Goal: Task Accomplishment & Management: Complete application form

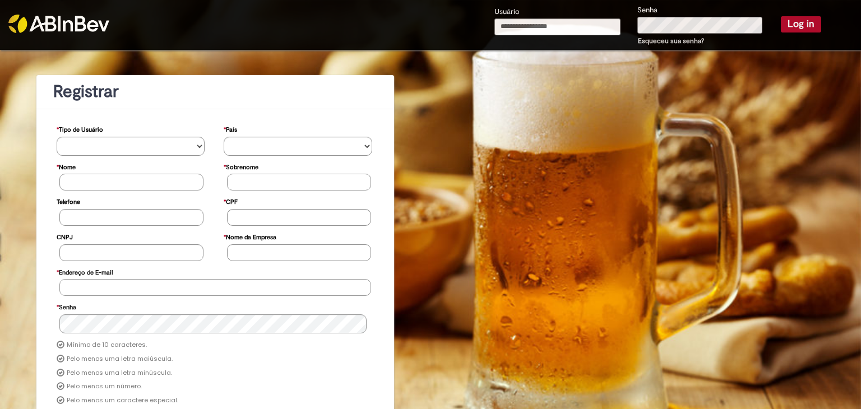
type input "**********"
click at [781, 20] on button "Log in" at bounding box center [801, 24] width 40 height 16
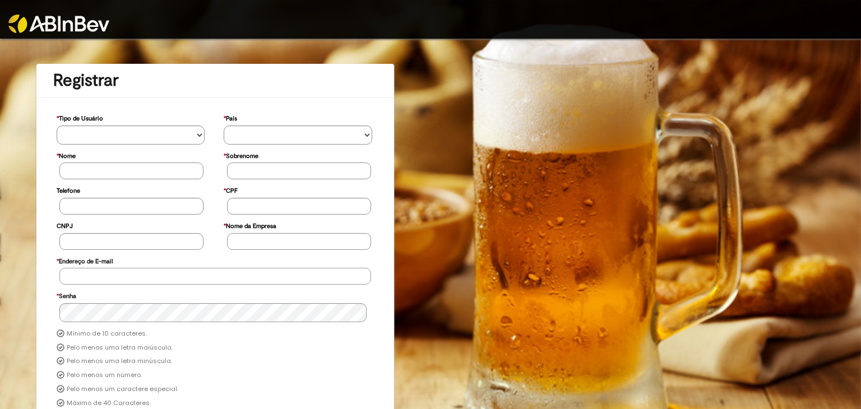
type input "**********"
click at [87, 27] on img at bounding box center [58, 24] width 101 height 18
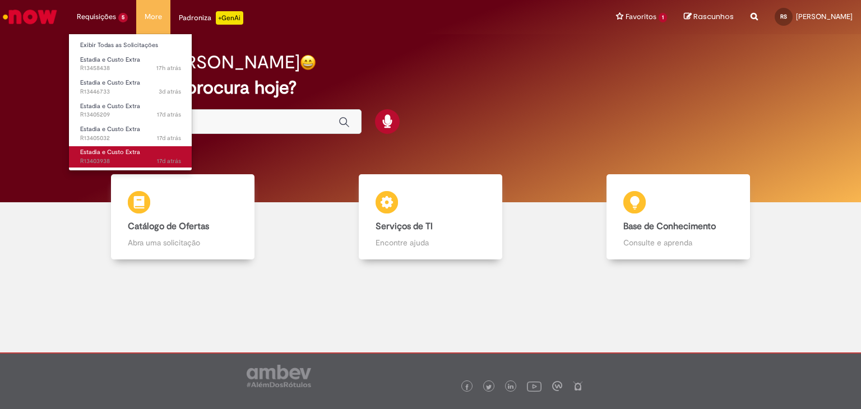
click at [123, 158] on span "17d atrás 17 dias atrás R13403938" at bounding box center [130, 161] width 101 height 9
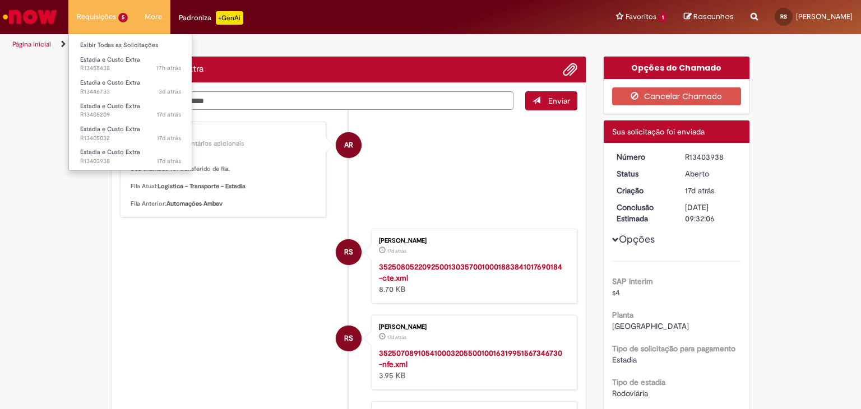
click at [118, 11] on li "Requisições 5 Exibir Todas as Solicitações Estadia e Custo Extra 17h atrás 17 h…" at bounding box center [102, 17] width 68 height 34
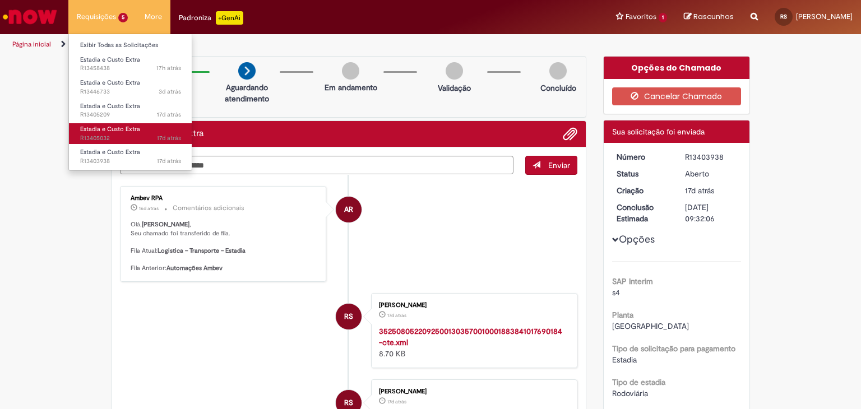
click at [123, 126] on span "Estadia e Custo Extra" at bounding box center [110, 129] width 60 height 8
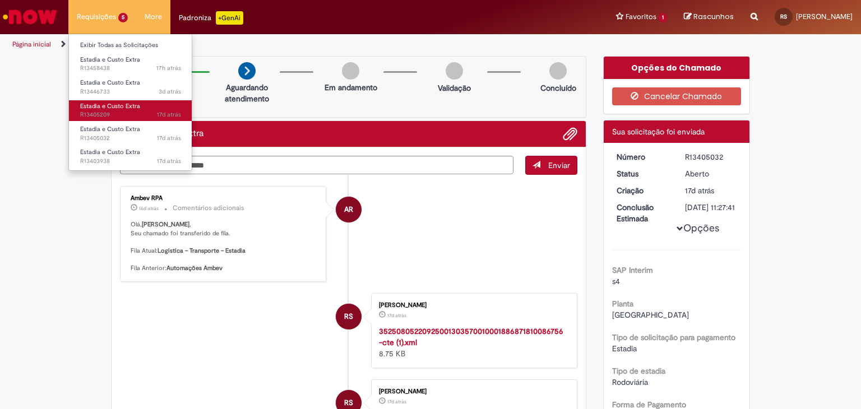
click at [125, 112] on span "17d atrás 17 dias atrás R13405209" at bounding box center [130, 114] width 101 height 9
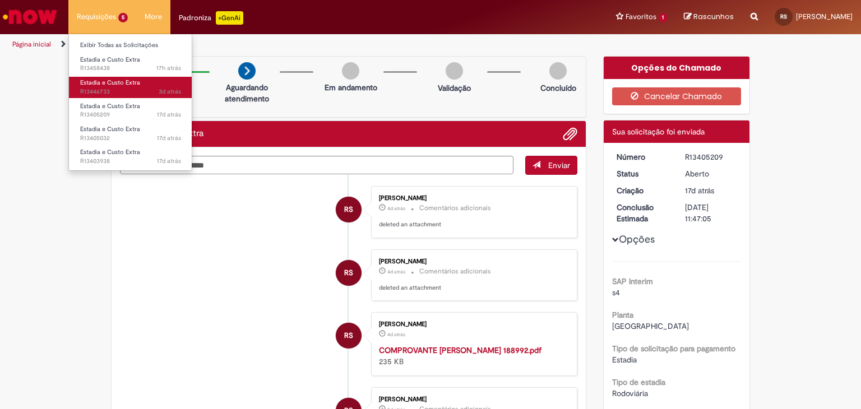
click at [132, 90] on span "3d atrás 3 dias atrás R13446733" at bounding box center [130, 91] width 101 height 9
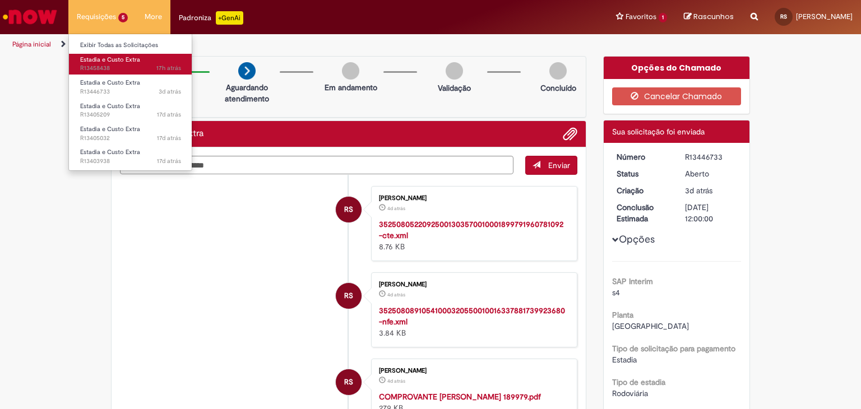
click at [145, 64] on span "17h atrás 17 horas atrás R13458438" at bounding box center [130, 68] width 101 height 9
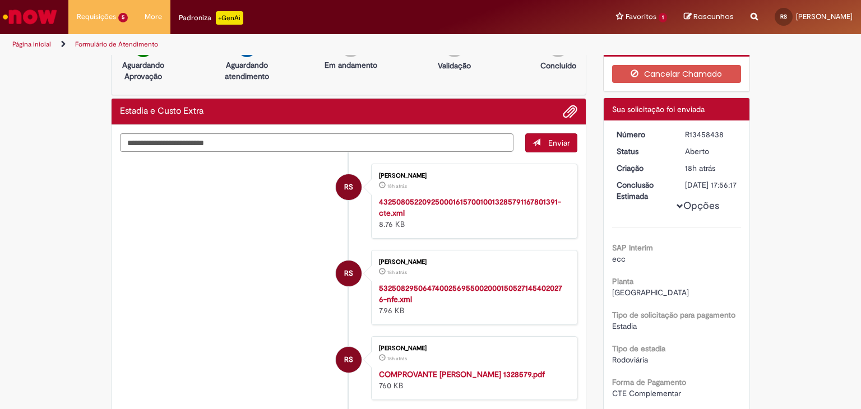
scroll to position [56, 0]
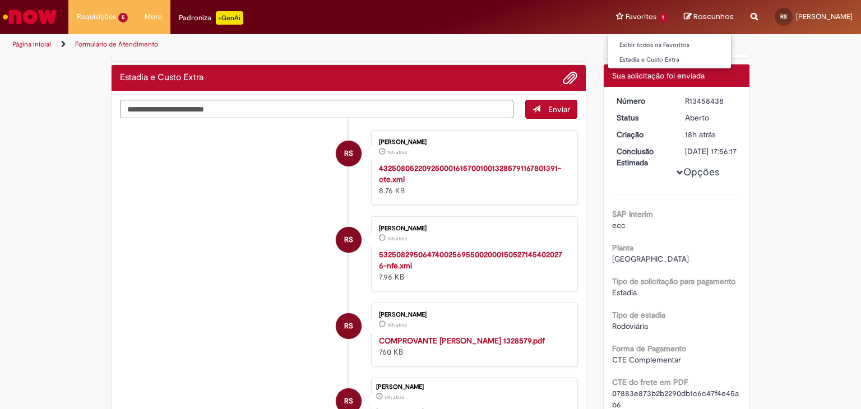
click at [644, 21] on li "Favoritos 1 Exibir todos os Favoritos Estadia e Custo Extra" at bounding box center [642, 17] width 68 height 34
click at [634, 43] on link "Exibir todos os Favoritos" at bounding box center [669, 45] width 123 height 12
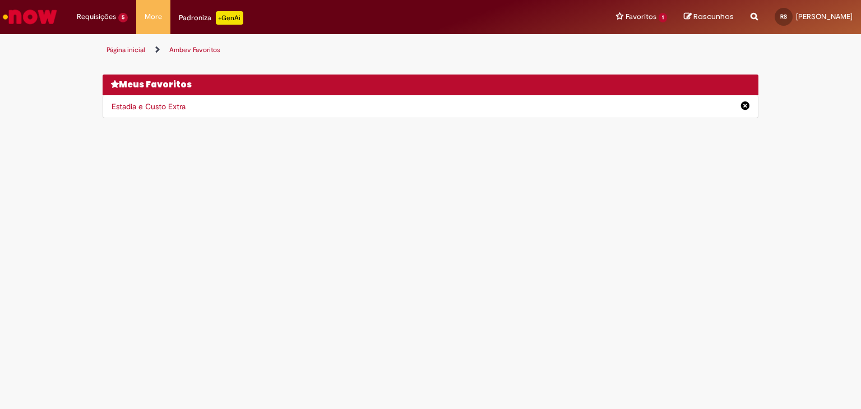
click at [166, 108] on link "Estadia e Custo Extra" at bounding box center [149, 106] width 74 height 10
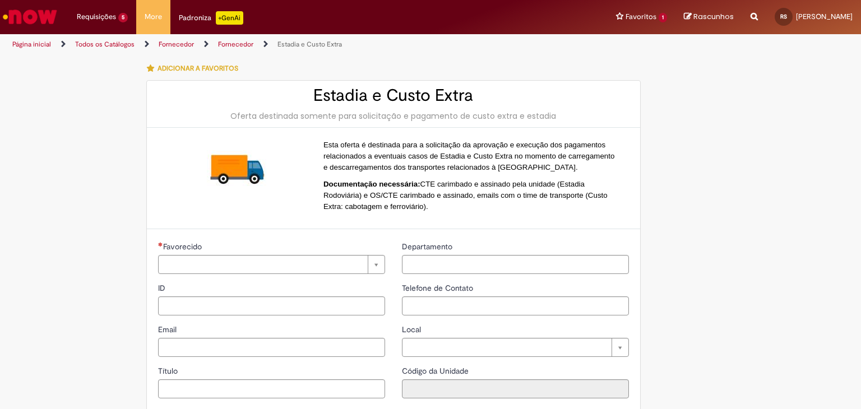
type input "**********"
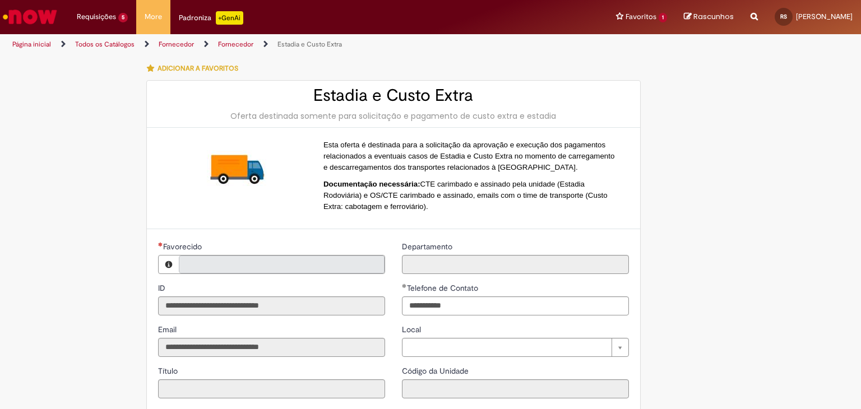
scroll to position [224, 0]
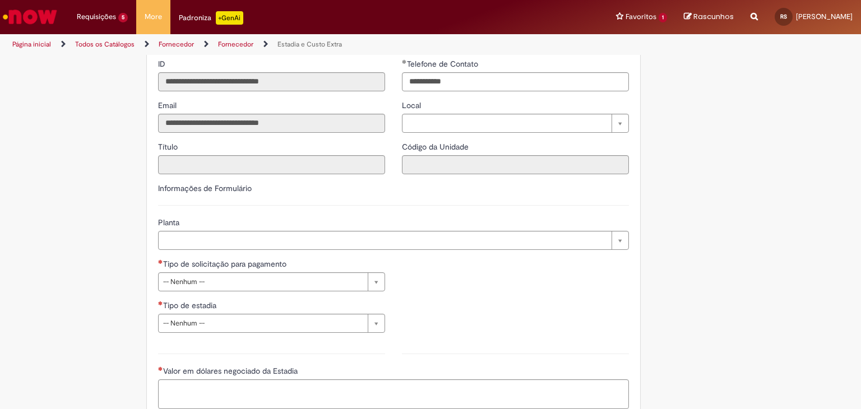
type input "**********"
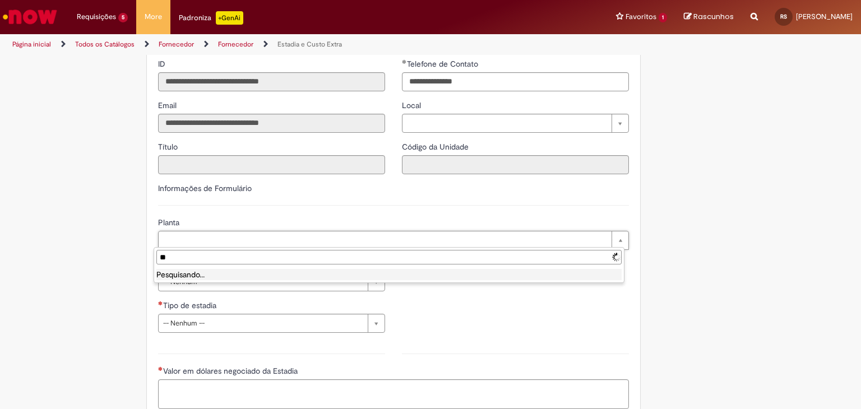
type input "*"
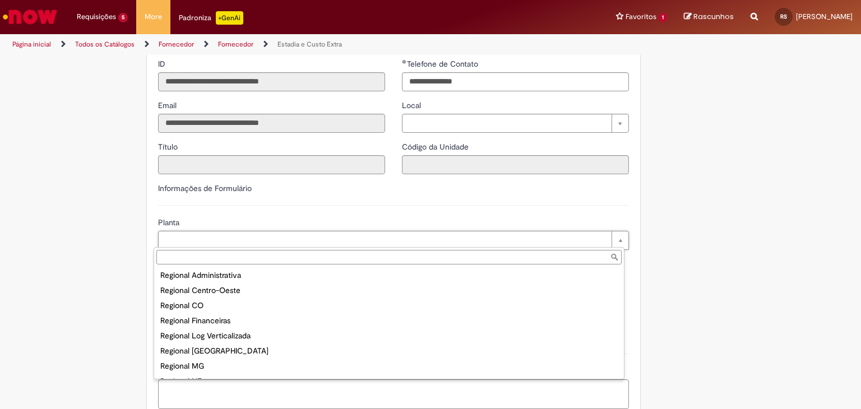
scroll to position [3547, 0]
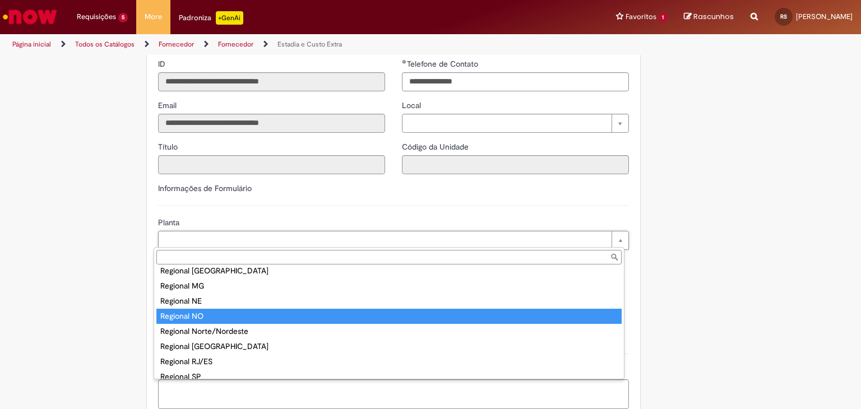
click at [224, 256] on input "Planta" at bounding box center [388, 257] width 465 height 15
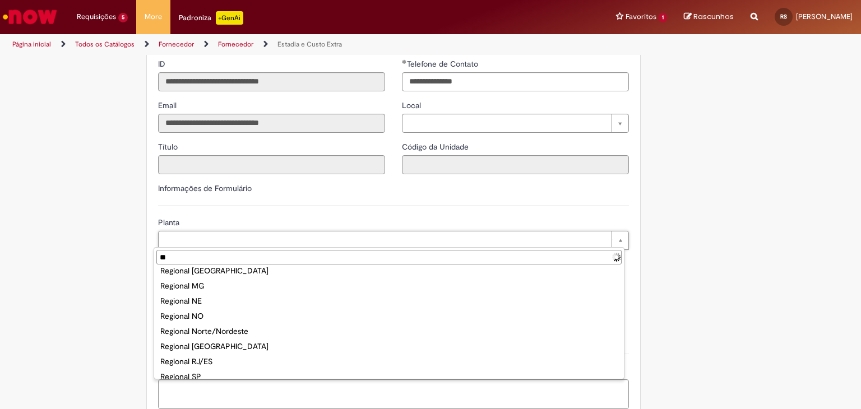
scroll to position [0, 0]
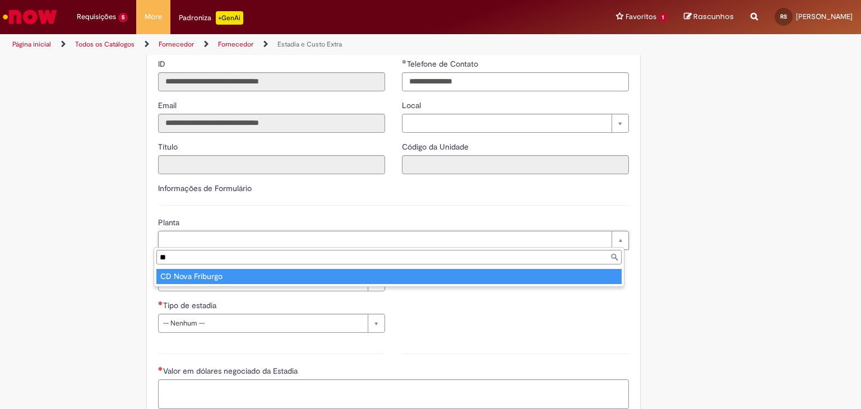
type input "*"
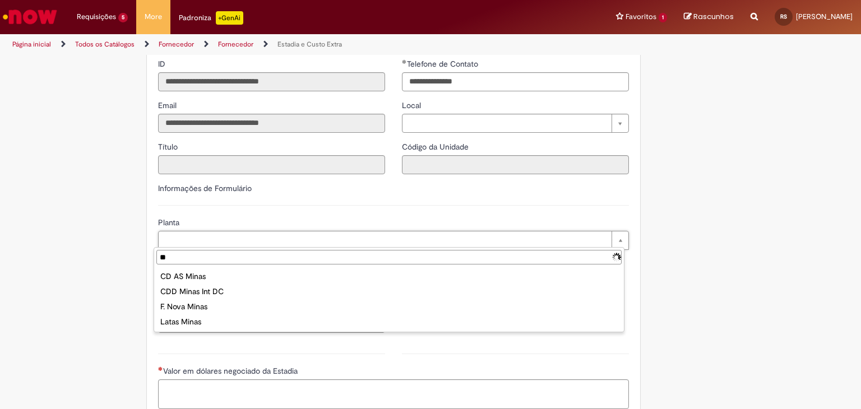
type input "*"
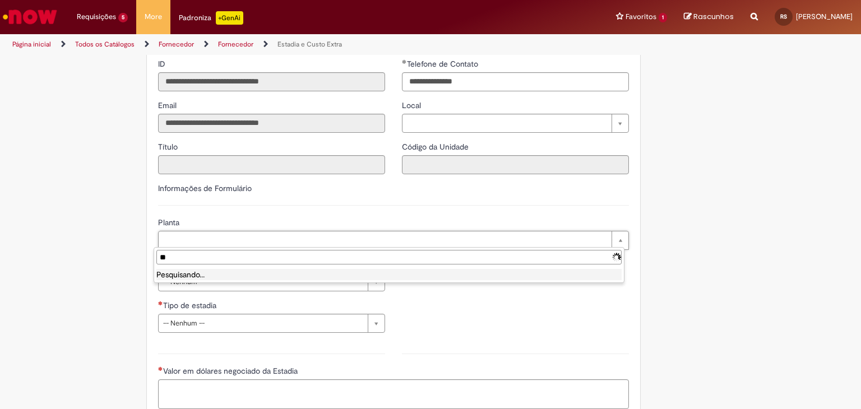
type input "*"
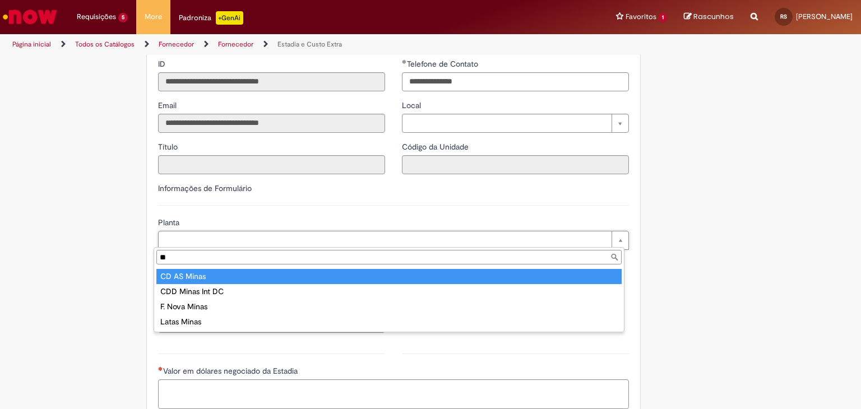
type input "*"
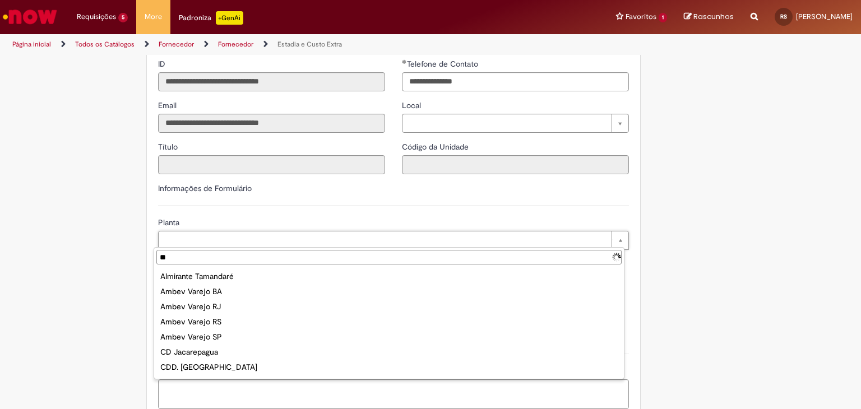
type input "*"
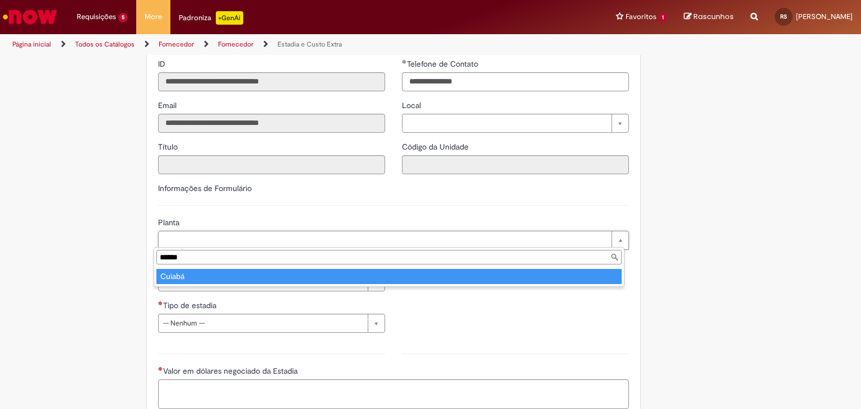
type input "******"
type input "**********"
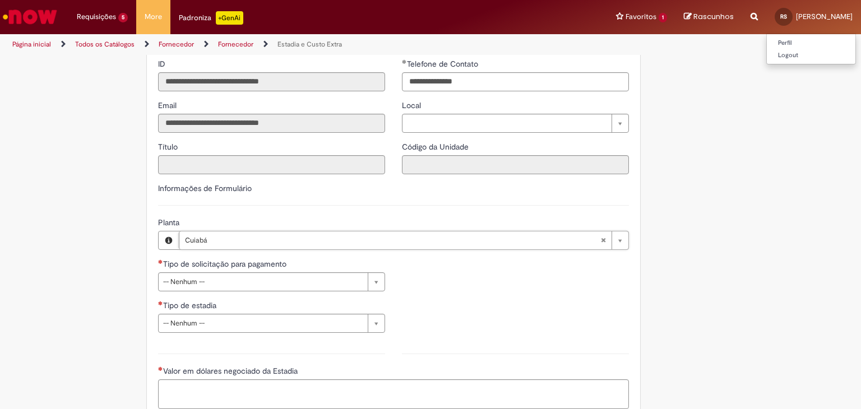
drag, startPoint x: 794, startPoint y: 18, endPoint x: 790, endPoint y: 23, distance: 6.8
click at [796, 17] on span "[PERSON_NAME]" at bounding box center [824, 17] width 57 height 10
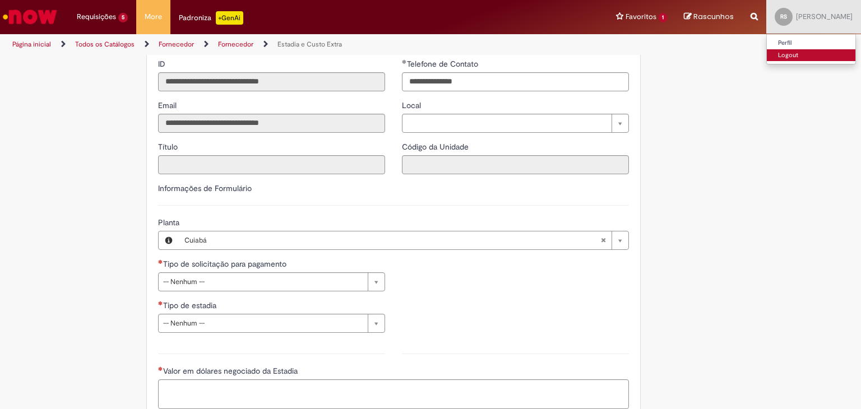
click at [784, 53] on link "Logout" at bounding box center [811, 55] width 89 height 12
